Goal: Navigation & Orientation: Find specific page/section

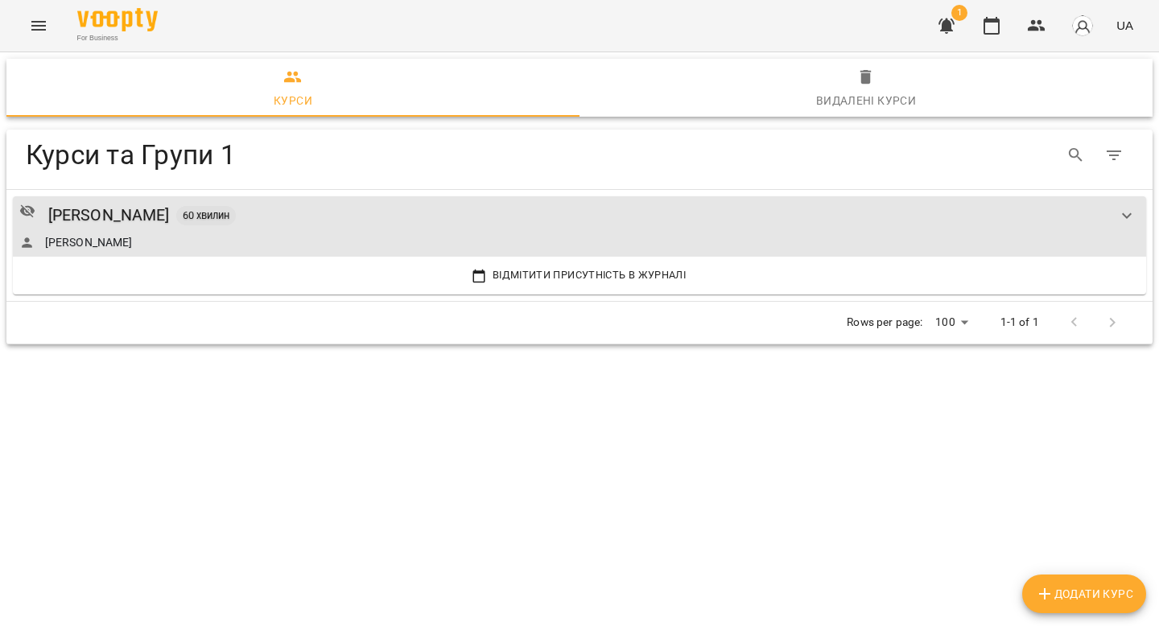
click at [40, 28] on icon "Menu" at bounding box center [38, 25] width 19 height 19
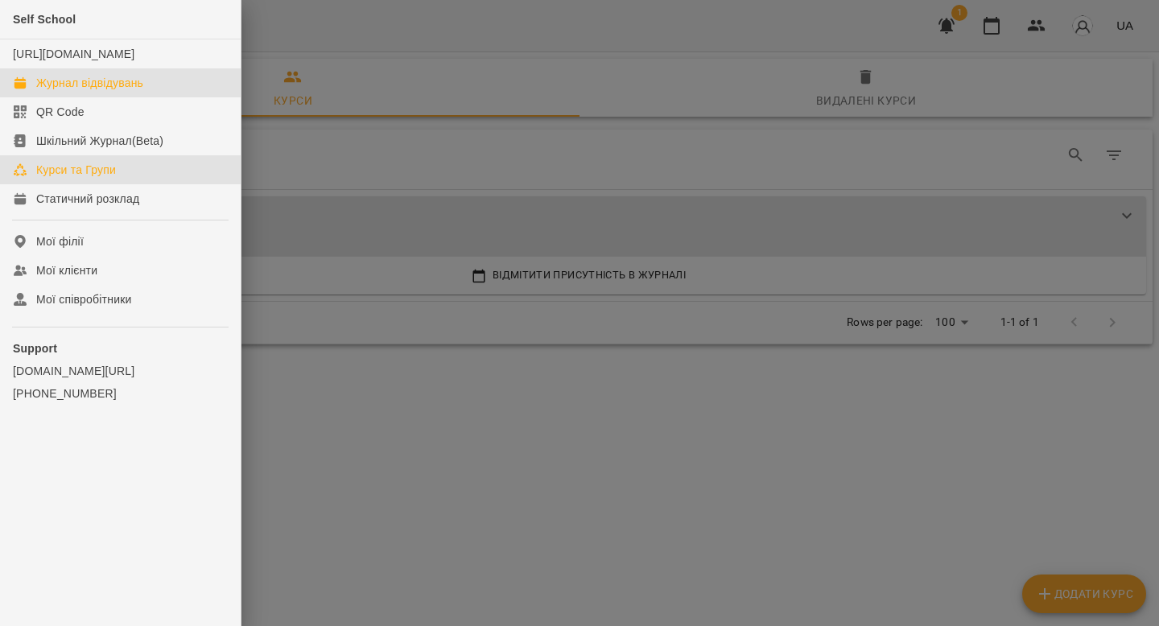
click at [83, 91] on div "Журнал відвідувань" at bounding box center [89, 83] width 107 height 16
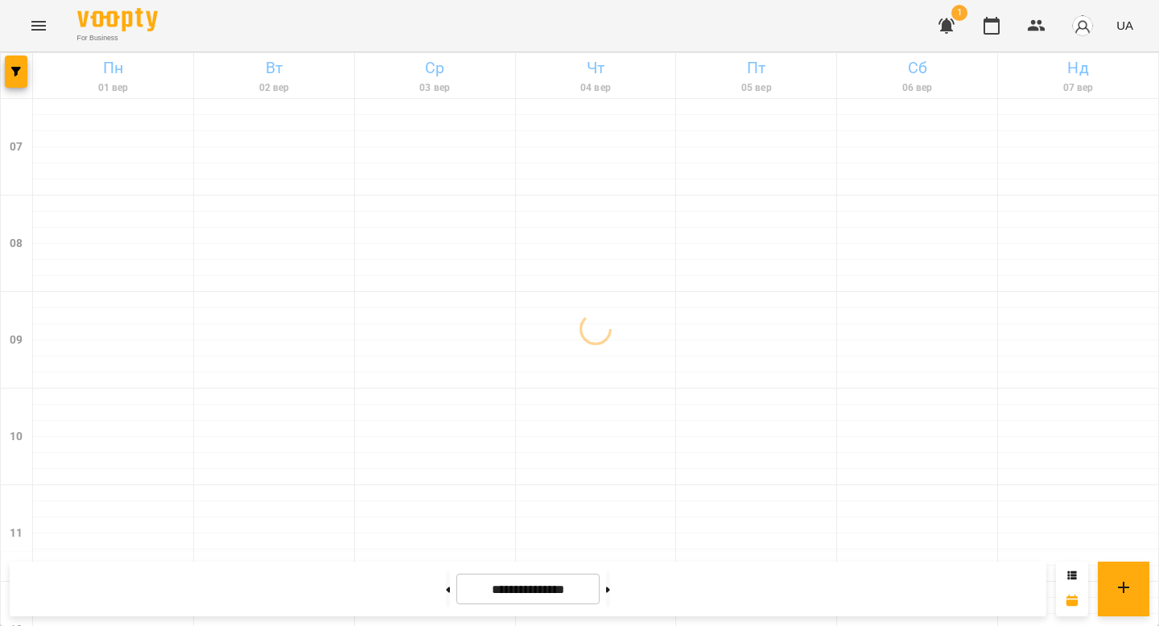
scroll to position [477, 0]
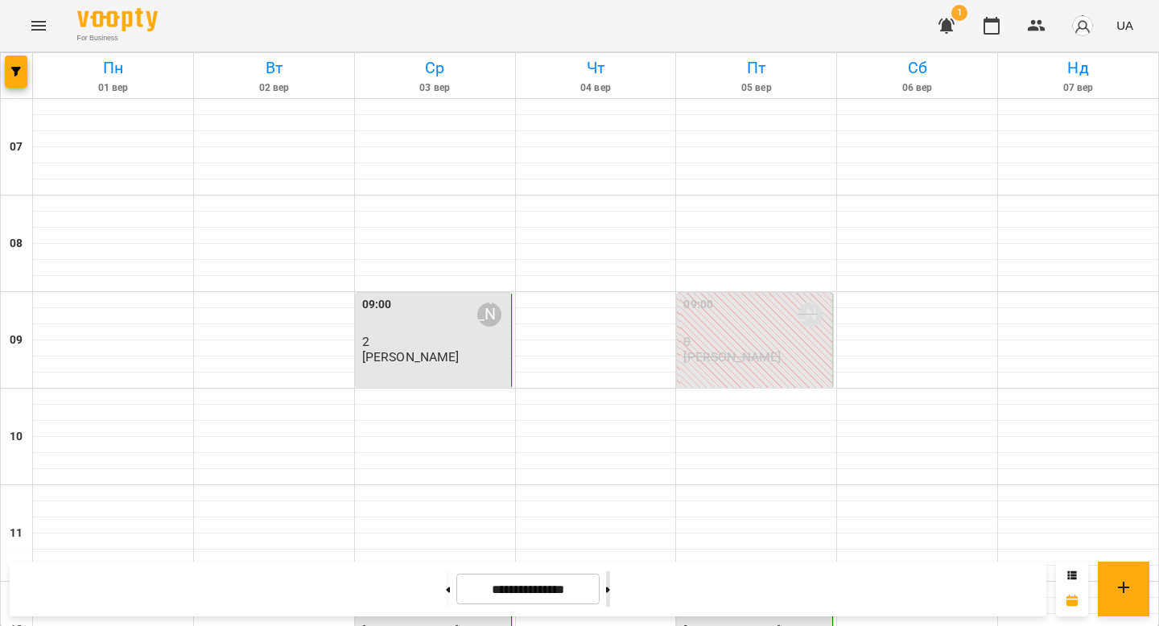
click at [610, 587] on button at bounding box center [608, 589] width 4 height 35
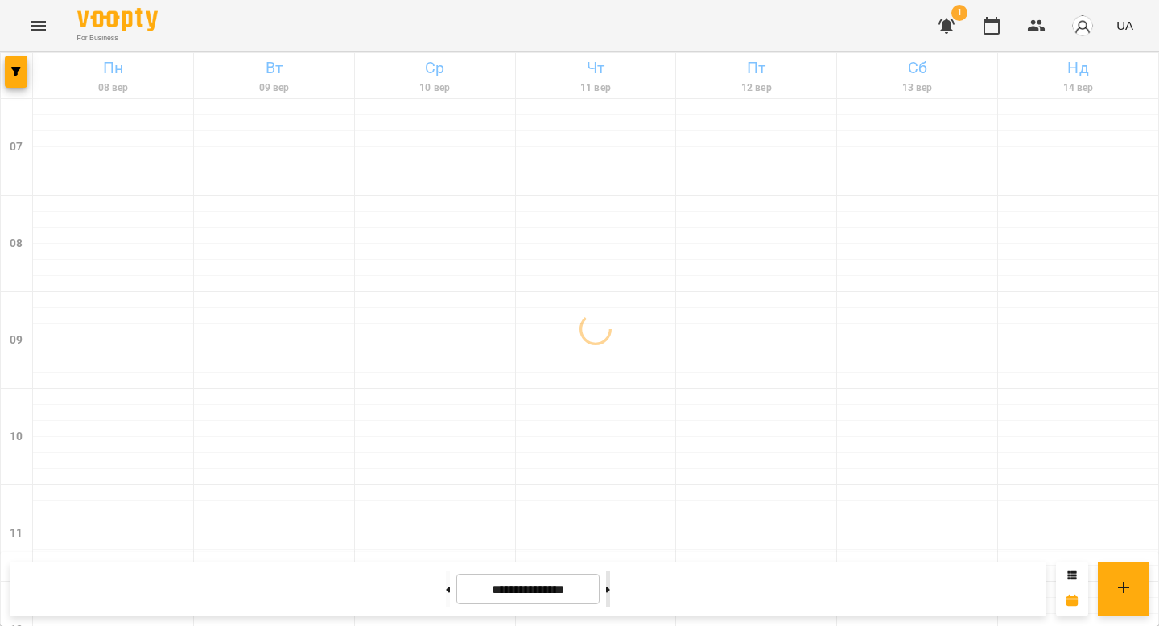
click at [610, 586] on button at bounding box center [608, 589] width 4 height 35
type input "**********"
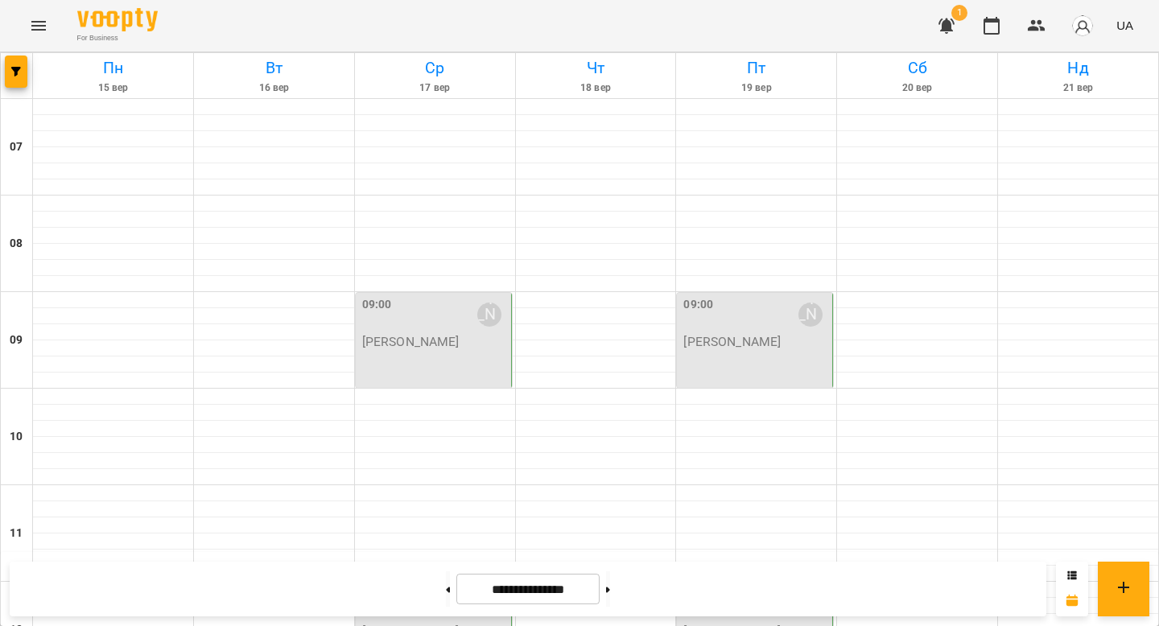
scroll to position [752, 0]
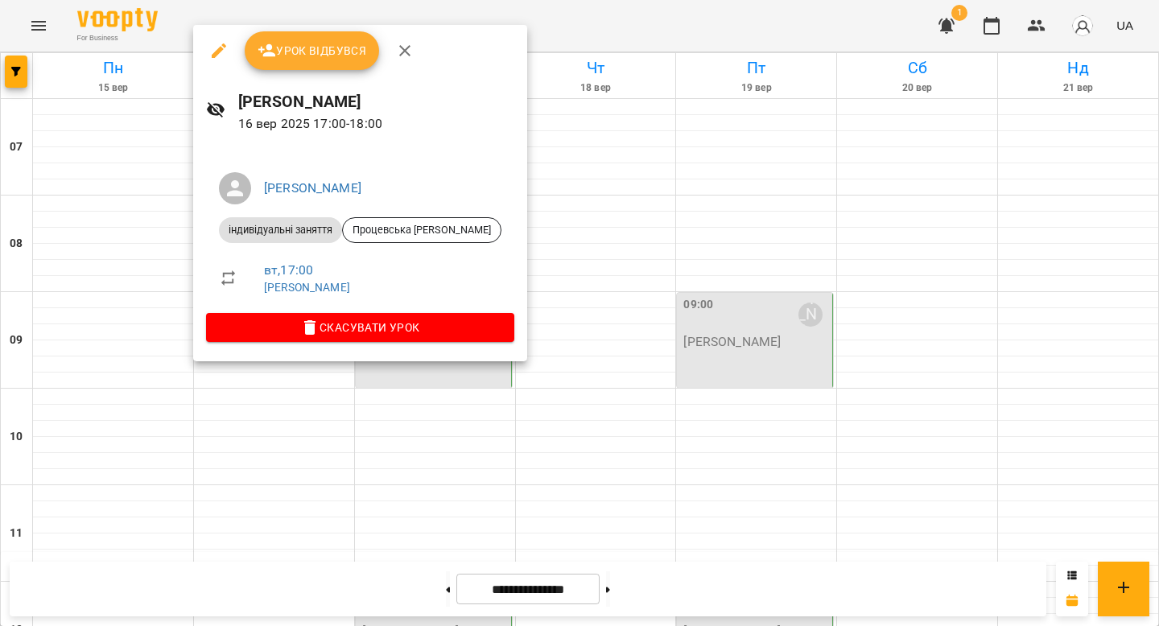
click at [295, 43] on span "Урок відбувся" at bounding box center [312, 50] width 109 height 19
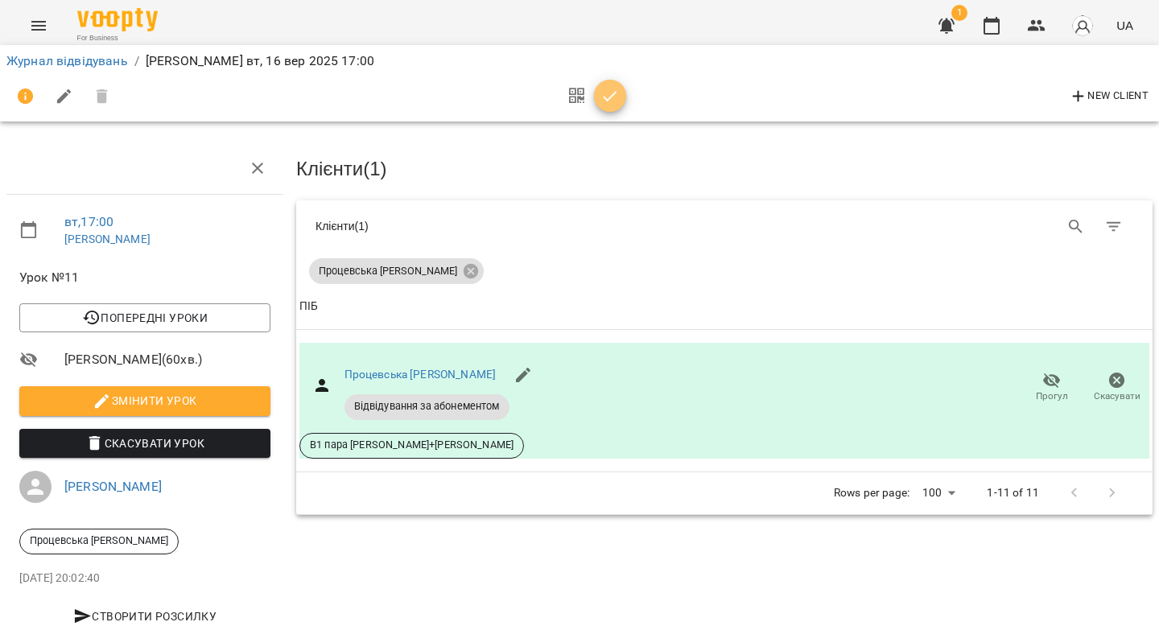
click at [609, 95] on icon "button" at bounding box center [610, 96] width 19 height 19
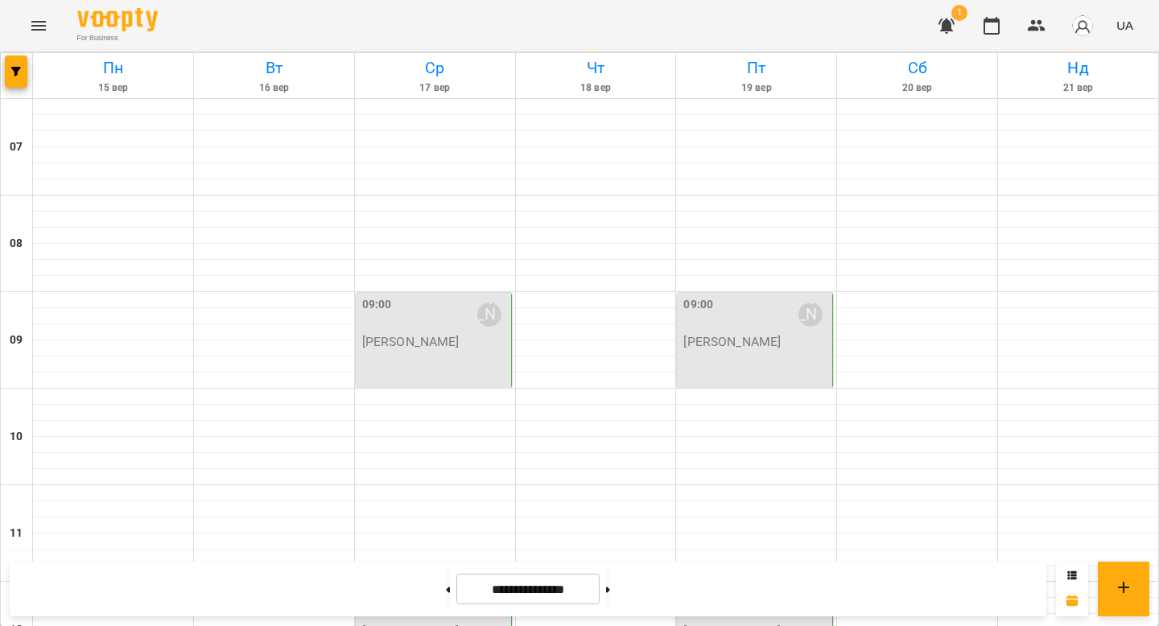
scroll to position [997, 0]
click at [47, 26] on icon "Menu" at bounding box center [38, 25] width 19 height 19
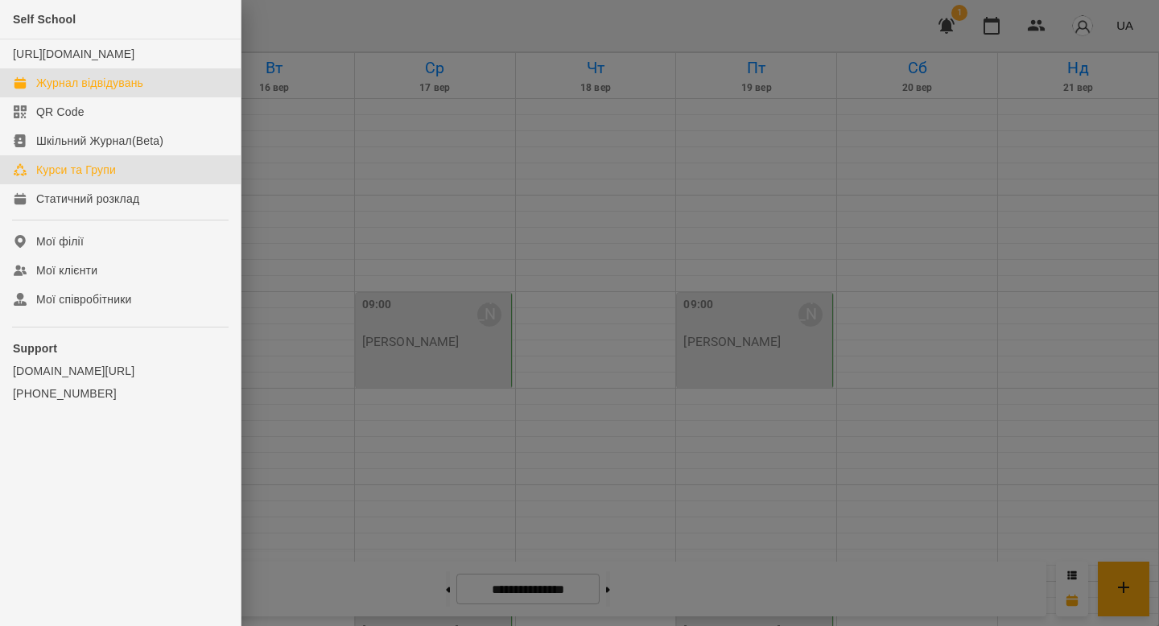
click at [86, 178] on div "Курси та Групи" at bounding box center [76, 170] width 80 height 16
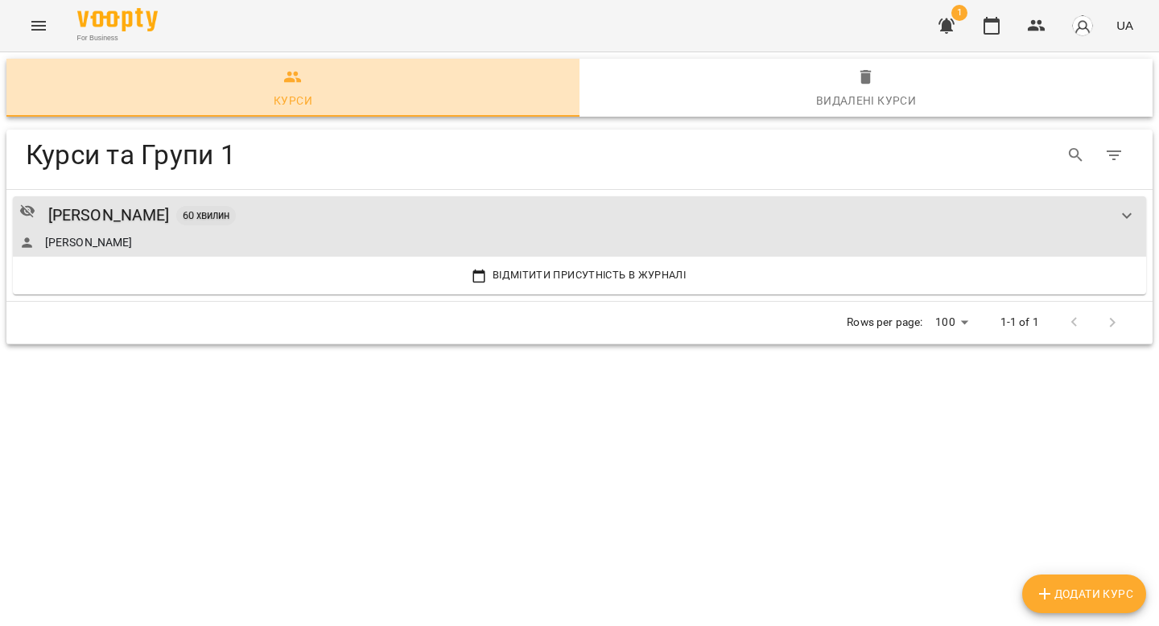
click at [298, 97] on div "Курси" at bounding box center [293, 100] width 39 height 19
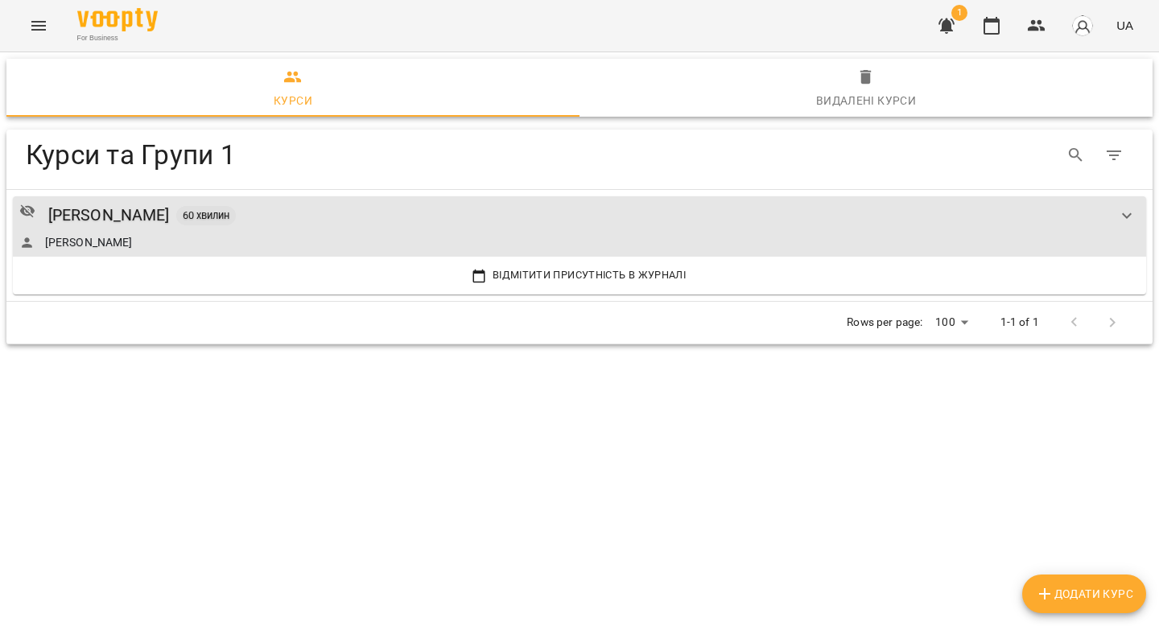
click at [30, 25] on icon "Menu" at bounding box center [38, 25] width 19 height 19
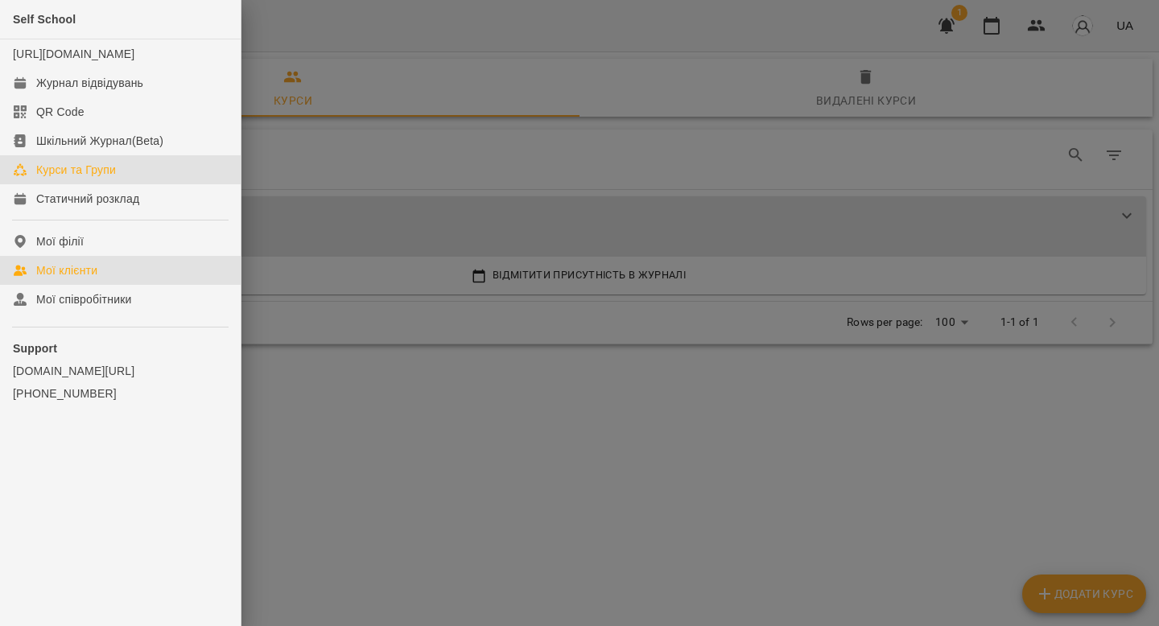
click at [59, 278] on link "Мої клієнти" at bounding box center [120, 270] width 241 height 29
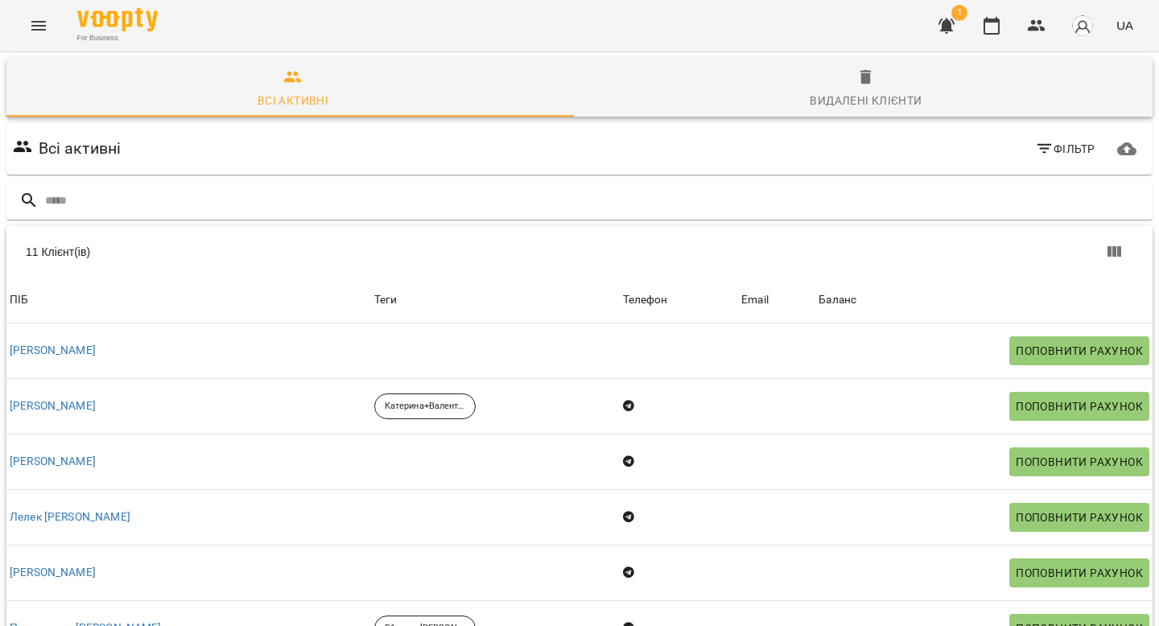
click at [35, 28] on icon "Menu" at bounding box center [38, 25] width 19 height 19
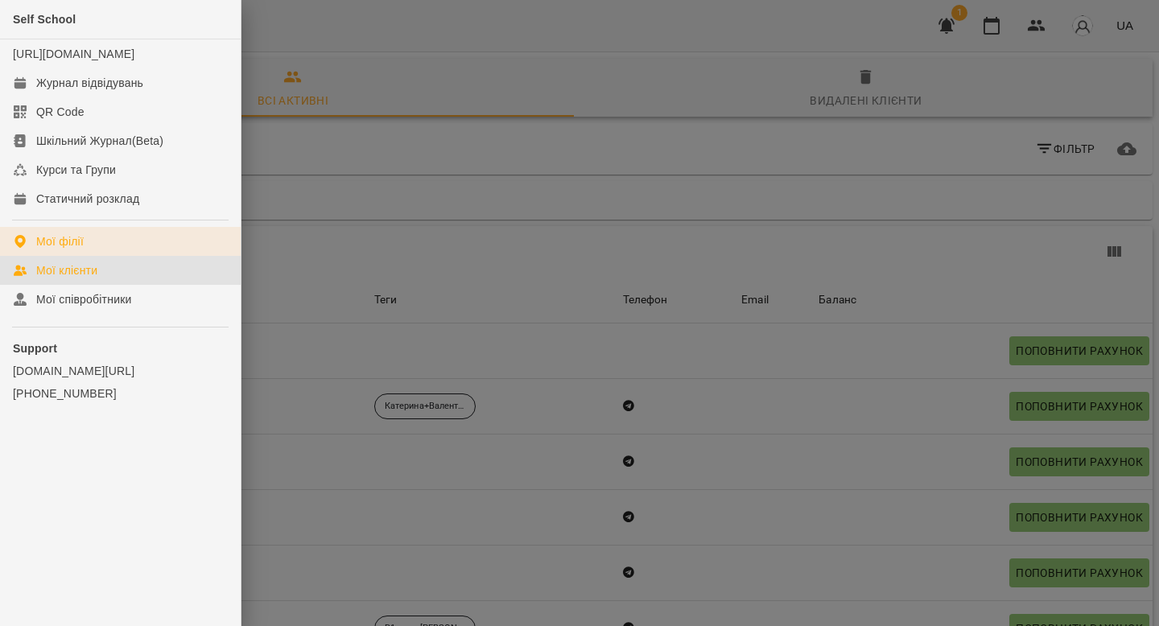
click at [86, 253] on link "Мої філії" at bounding box center [120, 241] width 241 height 29
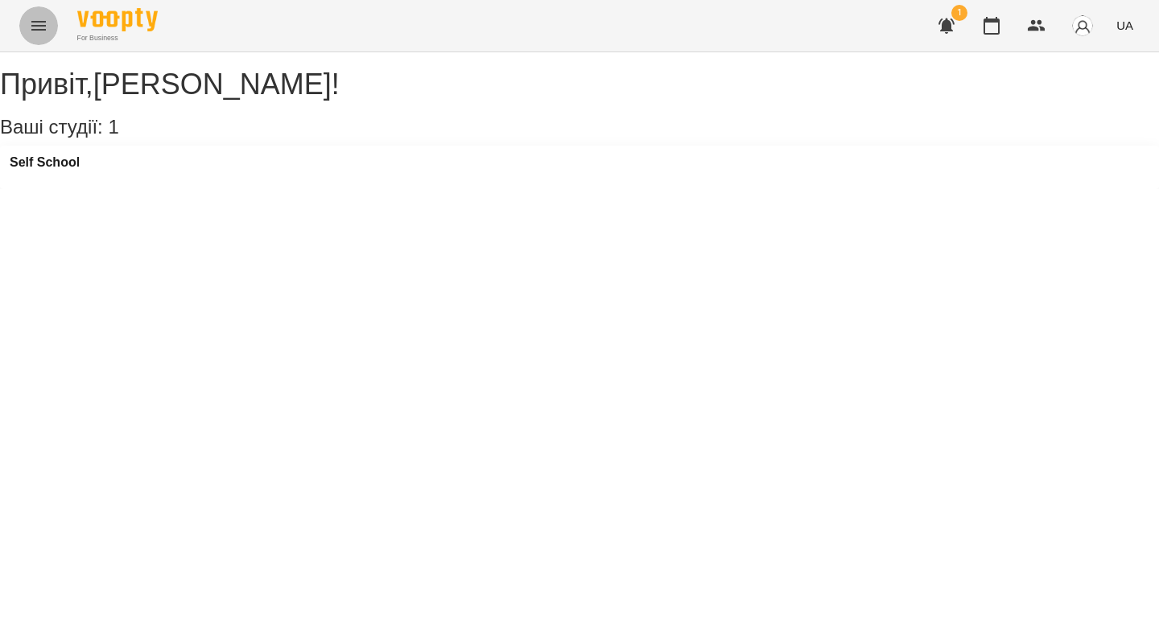
click at [36, 32] on icon "Menu" at bounding box center [38, 25] width 19 height 19
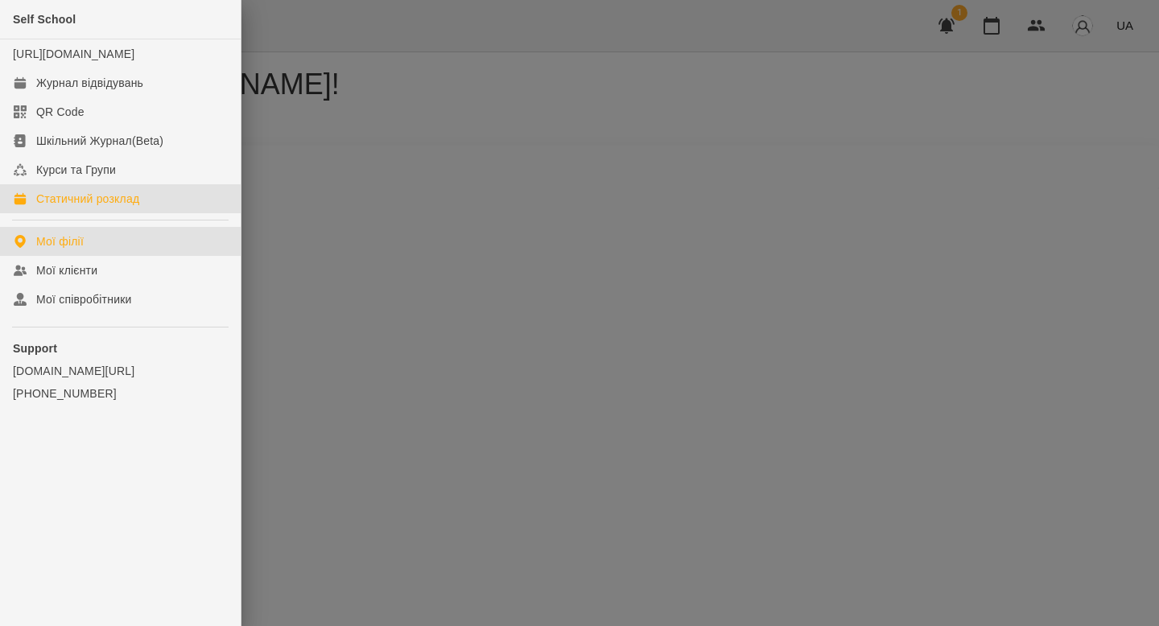
click at [91, 207] on div "Статичний розклад" at bounding box center [87, 199] width 103 height 16
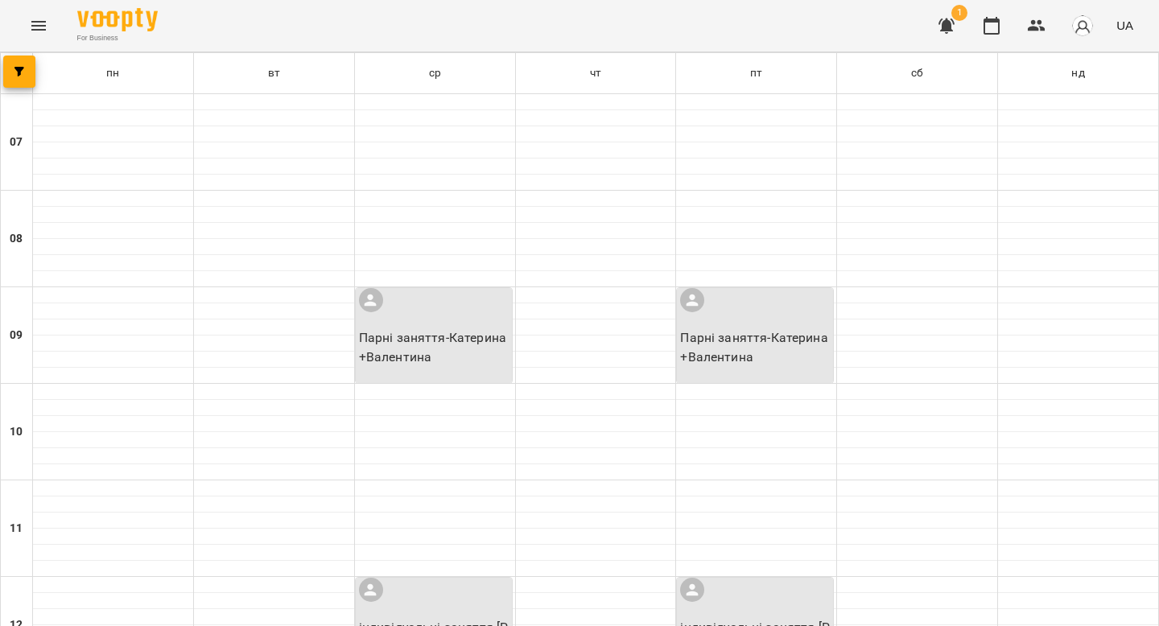
scroll to position [119, 0]
click at [39, 26] on icon "Menu" at bounding box center [38, 26] width 14 height 10
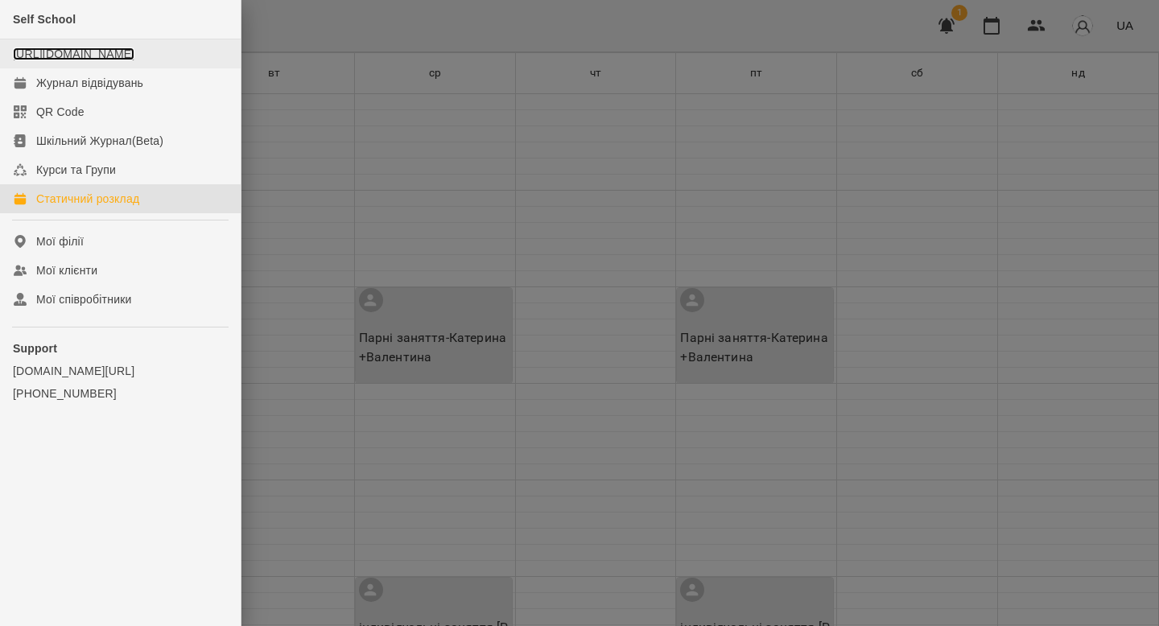
click at [62, 60] on link "[URL][DOMAIN_NAME]" at bounding box center [74, 53] width 122 height 13
